Goal: Task Accomplishment & Management: Complete application form

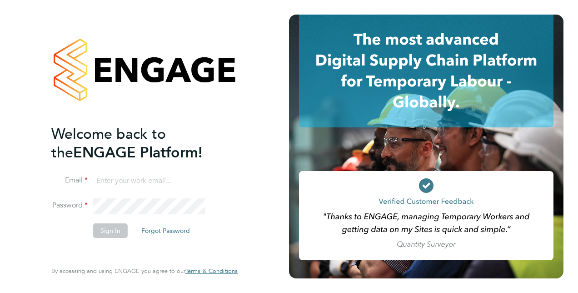
type input "lewis.dunham@yahoo.co.uk"
click at [110, 233] on button "Sign In" at bounding box center [110, 230] width 35 height 15
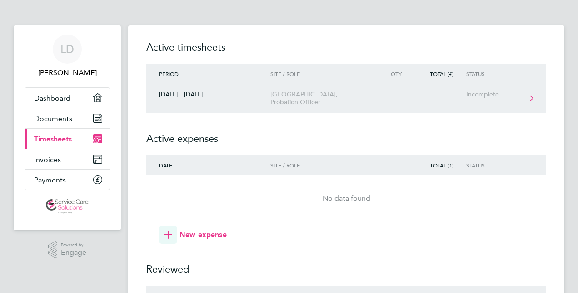
click at [319, 100] on div "[GEOGRAPHIC_DATA], Probation Officer" at bounding box center [323, 98] width 104 height 15
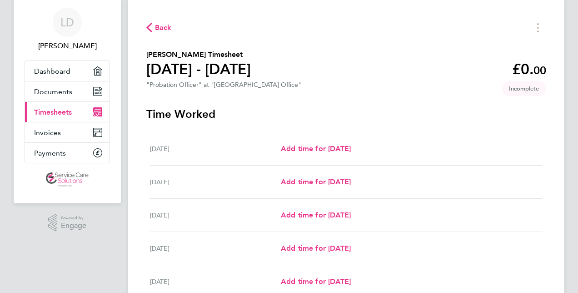
scroll to position [45, 0]
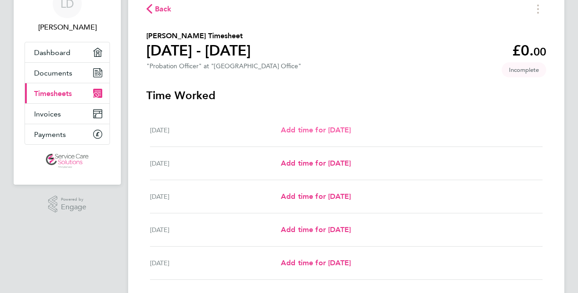
click at [321, 130] on span "Add time for [DATE]" at bounding box center [316, 130] width 70 height 9
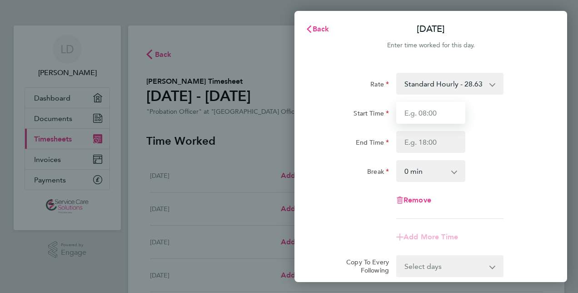
click at [434, 109] on input "Start Time" at bounding box center [431, 113] width 69 height 22
type input "09:00"
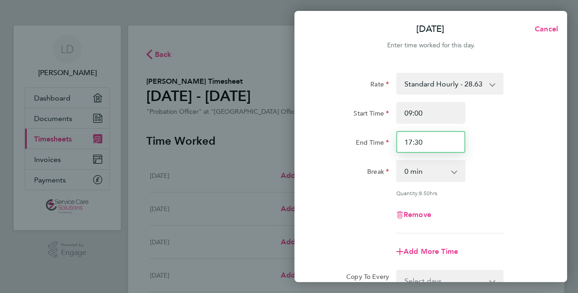
click at [434, 141] on input "17:30" at bounding box center [431, 142] width 69 height 22
type input "1"
type input "19:00"
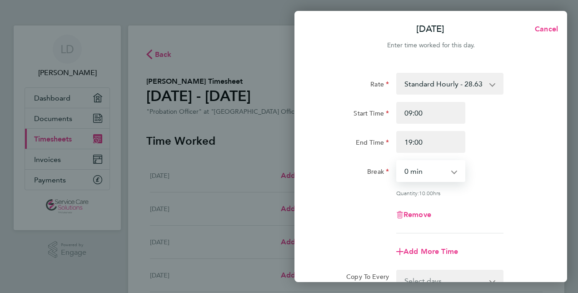
drag, startPoint x: 448, startPoint y: 174, endPoint x: 444, endPoint y: 180, distance: 7.6
click at [448, 174] on select "0 min 15 min 30 min 45 min 60 min 75 min 90 min" at bounding box center [425, 171] width 56 height 20
select select "30"
click at [397, 161] on select "0 min 15 min 30 min 45 min 60 min 75 min 90 min" at bounding box center [425, 171] width 56 height 20
click at [504, 199] on div "Rate Standard Hourly - 28.63 Start Time 09:00 End Time 19:00 Break 0 min 15 min…" at bounding box center [431, 153] width 222 height 161
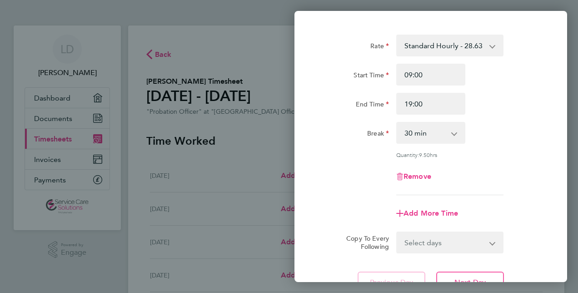
scroll to position [118, 0]
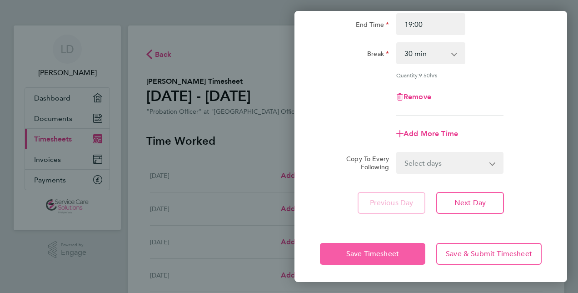
click at [351, 257] on span "Save Timesheet" at bounding box center [373, 253] width 53 height 9
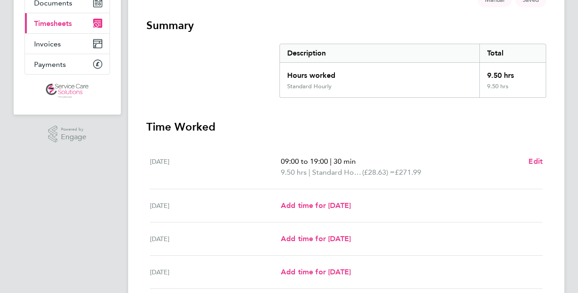
scroll to position [227, 0]
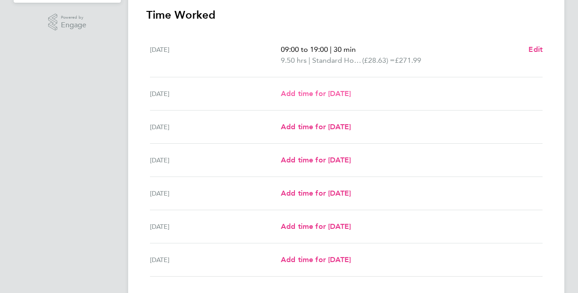
click at [326, 92] on span "Add time for [DATE]" at bounding box center [316, 93] width 70 height 9
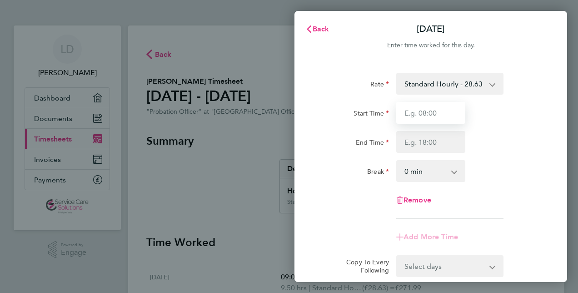
click at [446, 113] on input "Start Time" at bounding box center [431, 113] width 69 height 22
type input "09:00"
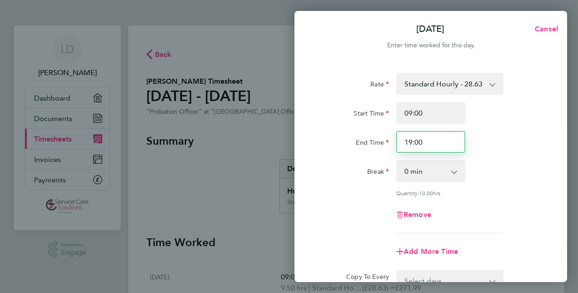
click at [433, 144] on input "19:00" at bounding box center [431, 142] width 69 height 22
type input "1"
type input "17:30"
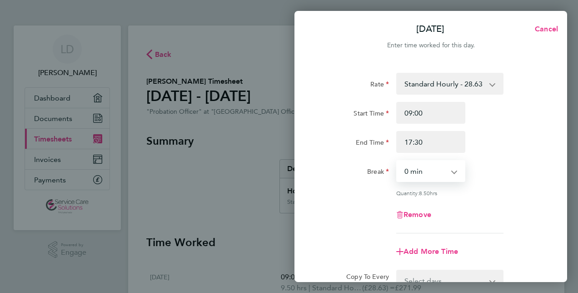
drag, startPoint x: 441, startPoint y: 171, endPoint x: 439, endPoint y: 176, distance: 5.2
click at [441, 171] on select "0 min 15 min 30 min 45 min 60 min 75 min 90 min" at bounding box center [425, 171] width 56 height 20
select select "30"
click at [397, 161] on select "0 min 15 min 30 min 45 min 60 min 75 min 90 min" at bounding box center [425, 171] width 56 height 20
click at [503, 184] on div "Rate Standard Hourly - 28.63 Start Time 09:00 End Time 17:30 Break 0 min 15 min…" at bounding box center [431, 153] width 222 height 161
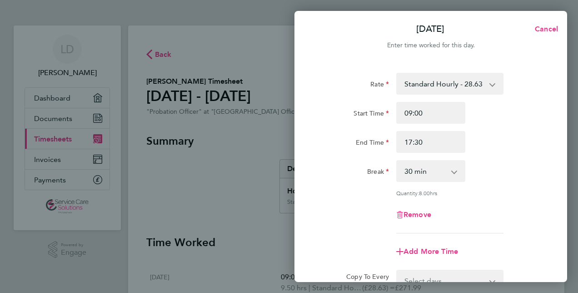
scroll to position [118, 0]
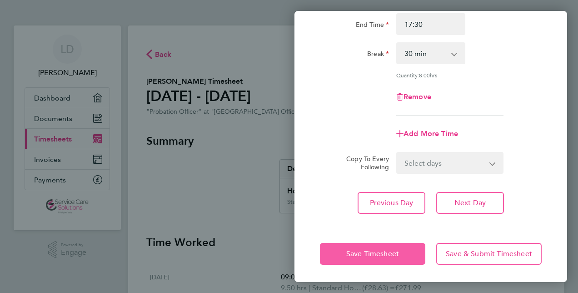
click at [367, 255] on span "Save Timesheet" at bounding box center [373, 253] width 53 height 9
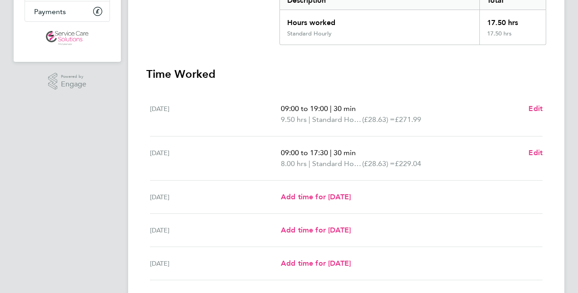
scroll to position [182, 0]
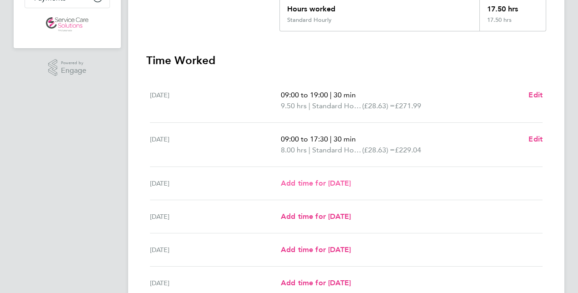
click at [345, 182] on span "Add time for [DATE]" at bounding box center [316, 183] width 70 height 9
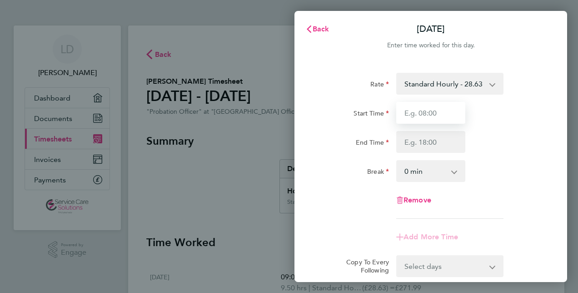
click at [431, 117] on input "Start Time" at bounding box center [431, 113] width 69 height 22
type input "09:00"
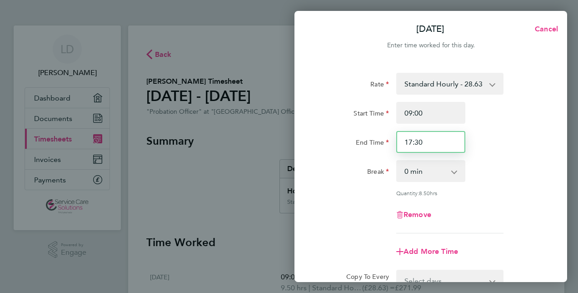
click at [432, 140] on input "17:30" at bounding box center [431, 142] width 69 height 22
type input "1"
type input "18:00"
click at [421, 182] on div "Rate Standard Hourly - 28.63 Start Time 09:00 End Time 18:00 Break 0 min 15 min…" at bounding box center [431, 153] width 222 height 161
click at [421, 176] on select "0 min 15 min 30 min 45 min 60 min 75 min 90 min" at bounding box center [425, 171] width 56 height 20
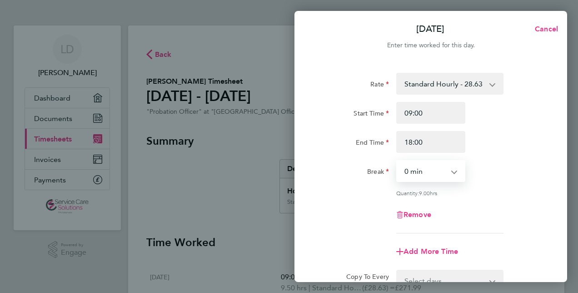
select select "30"
click at [397, 161] on select "0 min 15 min 30 min 45 min 60 min 75 min 90 min" at bounding box center [425, 171] width 56 height 20
click at [502, 209] on div "Remove" at bounding box center [431, 215] width 229 height 22
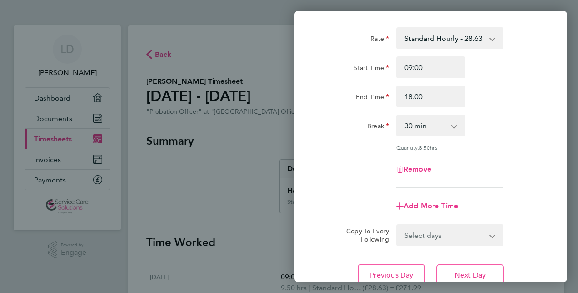
scroll to position [91, 0]
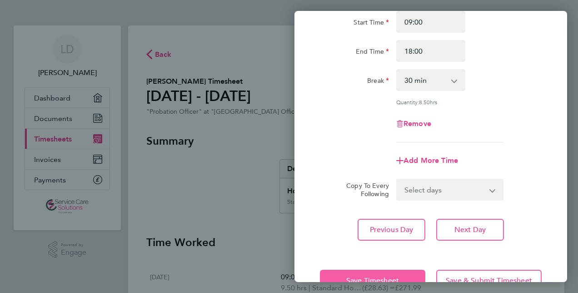
click at [377, 273] on button "Save Timesheet" at bounding box center [373, 281] width 106 height 22
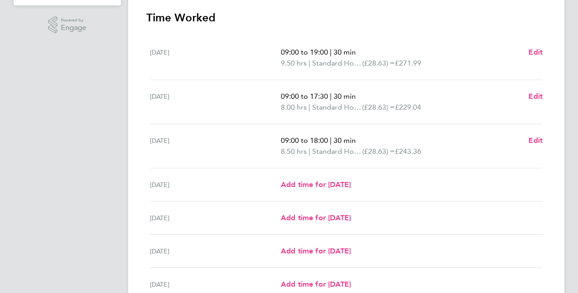
scroll to position [273, 0]
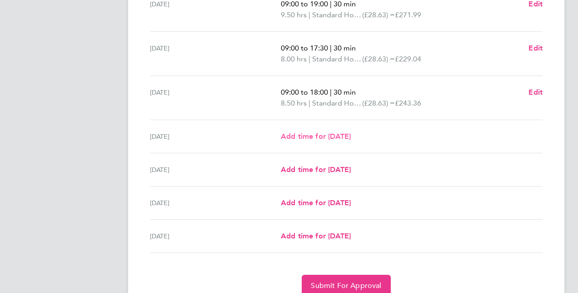
click at [331, 136] on span "Add time for [DATE]" at bounding box center [316, 136] width 70 height 9
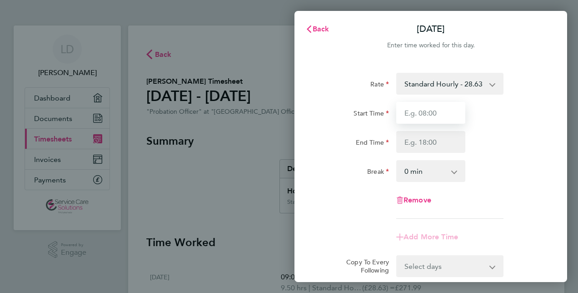
click at [436, 116] on input "Start Time" at bounding box center [431, 113] width 69 height 22
type input "09:00"
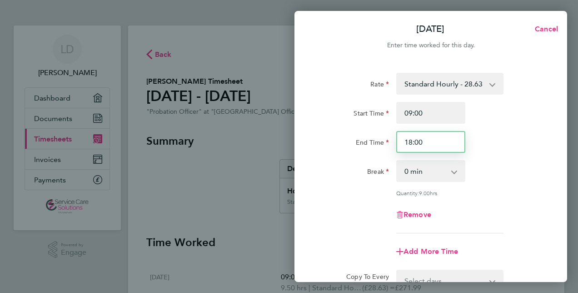
click at [430, 141] on input "18:00" at bounding box center [431, 142] width 69 height 22
type input "1"
type input "17:00"
click at [430, 171] on select "0 min 15 min 30 min 45 min 60 min 75 min 90 min" at bounding box center [425, 171] width 56 height 20
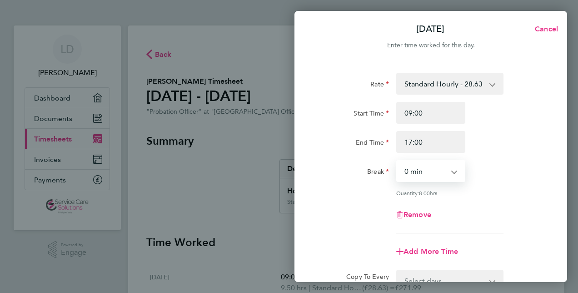
select select "30"
click at [397, 161] on select "0 min 15 min 30 min 45 min 60 min 75 min 90 min" at bounding box center [425, 171] width 56 height 20
click at [524, 191] on div "Quantity: 7.50 hrs" at bounding box center [431, 192] width 229 height 7
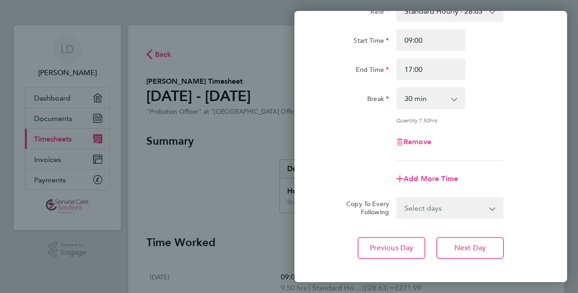
scroll to position [118, 0]
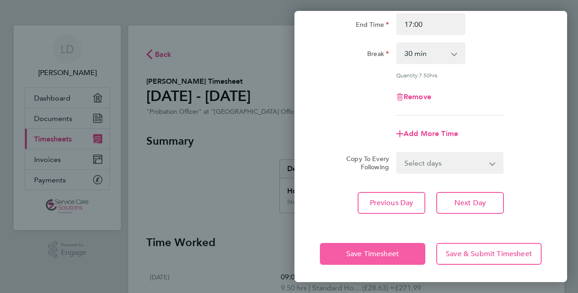
click at [359, 251] on span "Save Timesheet" at bounding box center [373, 253] width 53 height 9
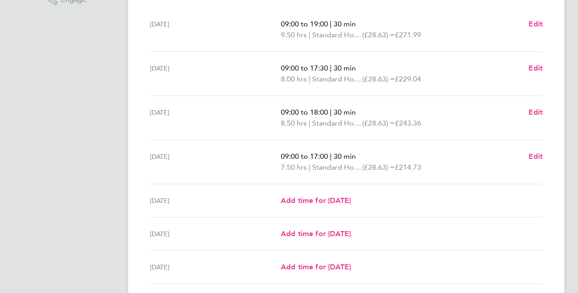
scroll to position [273, 0]
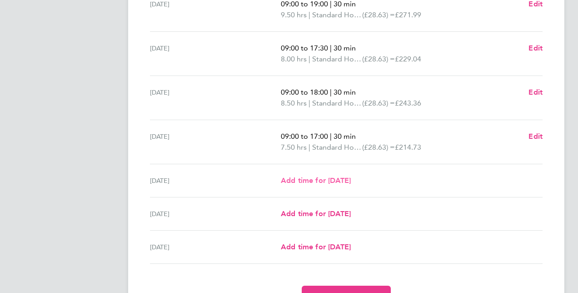
click at [343, 178] on span "Add time for [DATE]" at bounding box center [316, 180] width 70 height 9
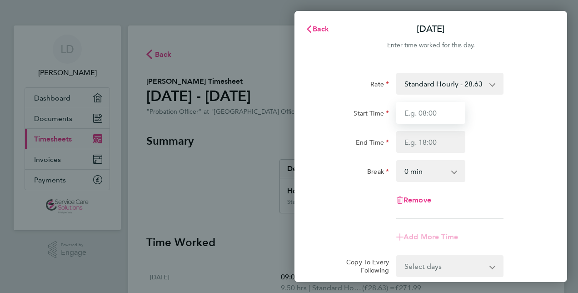
click at [427, 115] on input "Start Time" at bounding box center [431, 113] width 69 height 22
type input "09:00"
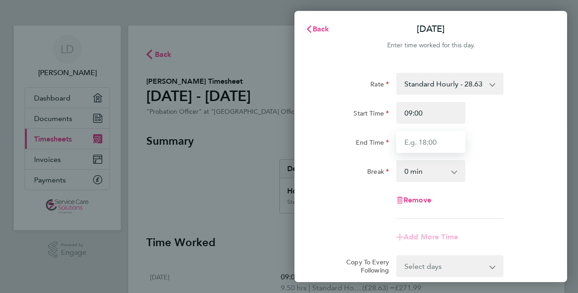
type input "17:00"
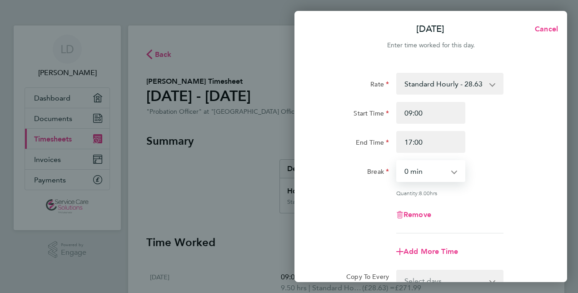
drag, startPoint x: 430, startPoint y: 164, endPoint x: 428, endPoint y: 169, distance: 5.7
click at [430, 164] on select "0 min 15 min 30 min 45 min 60 min 75 min 90 min" at bounding box center [425, 171] width 56 height 20
select select "30"
click at [397, 161] on select "0 min 15 min 30 min 45 min 60 min 75 min 90 min" at bounding box center [425, 171] width 56 height 20
click at [511, 214] on div "Remove" at bounding box center [431, 215] width 229 height 22
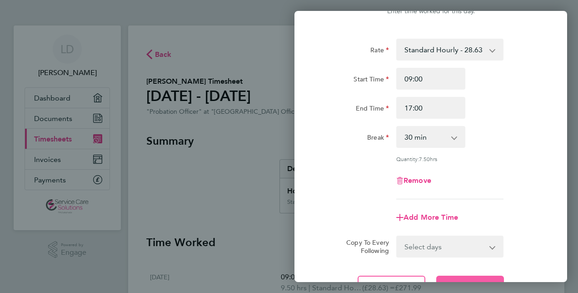
scroll to position [91, 0]
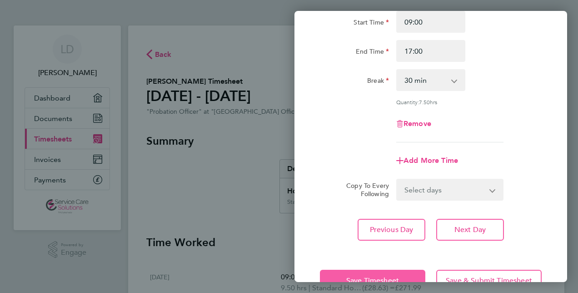
click at [371, 277] on span "Save Timesheet" at bounding box center [373, 280] width 53 height 9
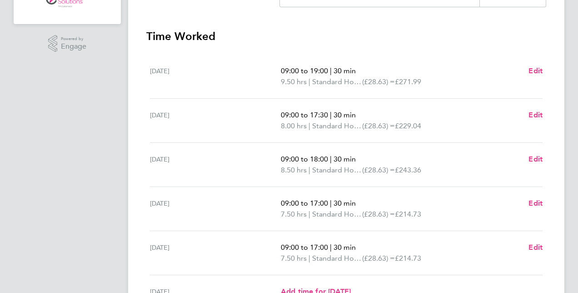
scroll to position [242, 0]
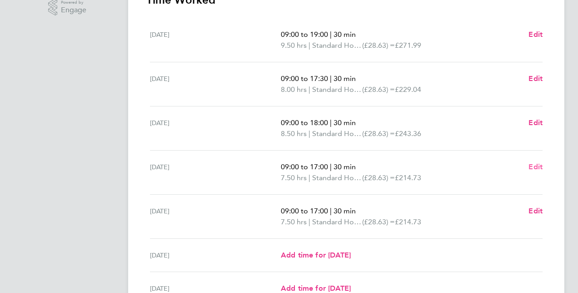
click at [538, 167] on span "Edit" at bounding box center [536, 166] width 14 height 9
select select "30"
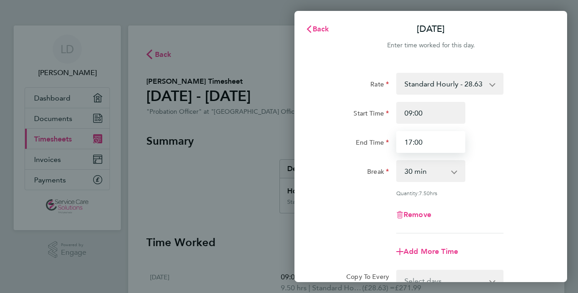
click at [431, 141] on input "17:00" at bounding box center [431, 142] width 69 height 22
type input "17:30"
click at [483, 180] on div "Break 0 min 15 min 30 min 45 min 60 min 75 min 90 min" at bounding box center [431, 171] width 229 height 22
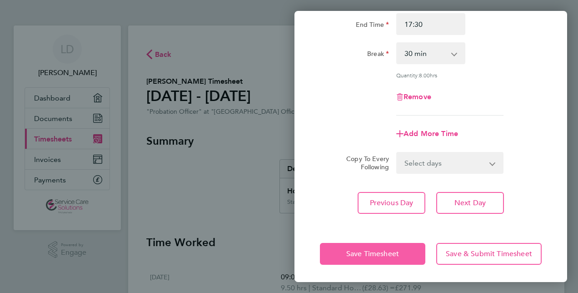
click at [391, 253] on span "Save Timesheet" at bounding box center [373, 253] width 53 height 9
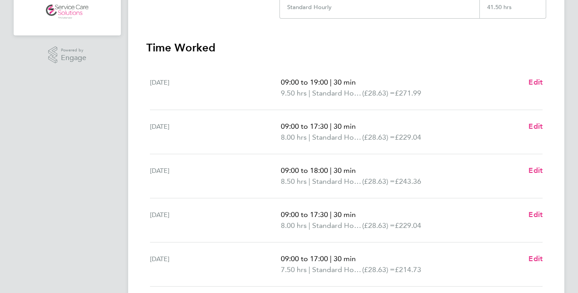
scroll to position [227, 0]
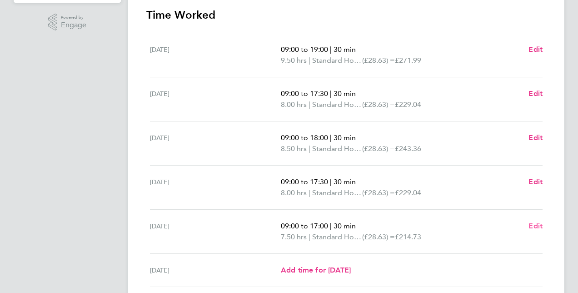
click at [539, 227] on span "Edit" at bounding box center [536, 225] width 14 height 9
select select "30"
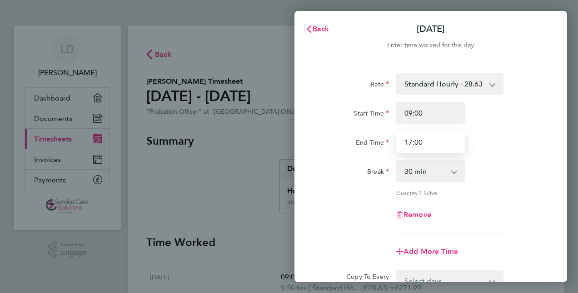
click at [441, 143] on input "17:00" at bounding box center [431, 142] width 69 height 22
type input "17:30"
click at [504, 132] on div "End Time 17:30" at bounding box center [431, 142] width 229 height 22
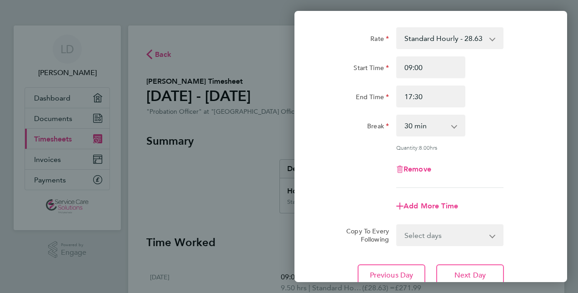
scroll to position [118, 0]
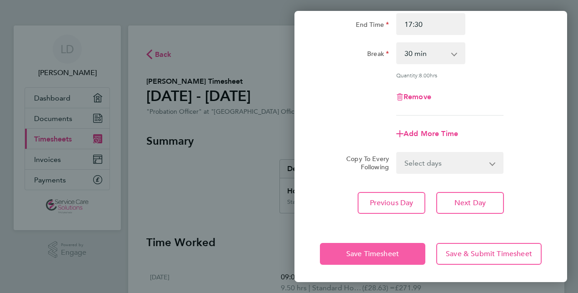
click at [396, 250] on span "Save Timesheet" at bounding box center [373, 253] width 53 height 9
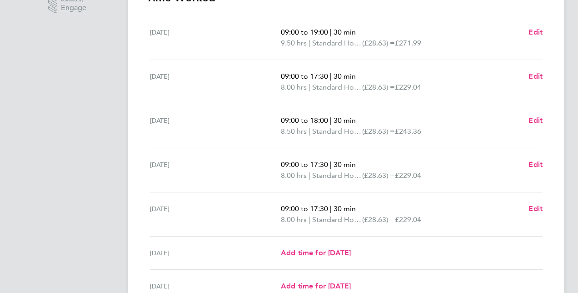
scroll to position [333, 0]
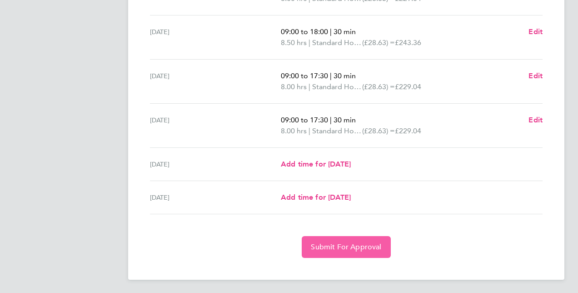
click at [363, 244] on span "Submit For Approval" at bounding box center [346, 246] width 70 height 9
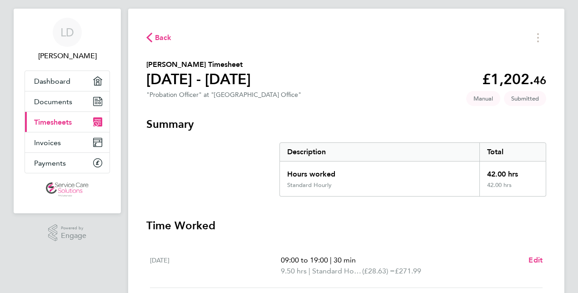
scroll to position [0, 0]
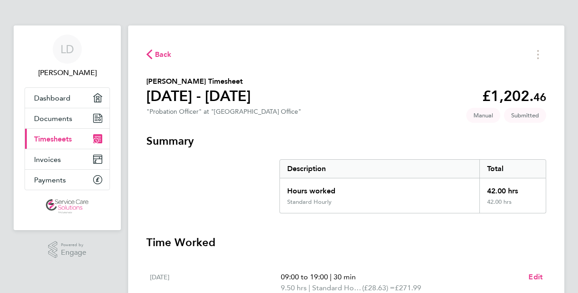
click at [160, 52] on span "Back" at bounding box center [163, 54] width 17 height 11
